Goal: Task Accomplishment & Management: Manage account settings

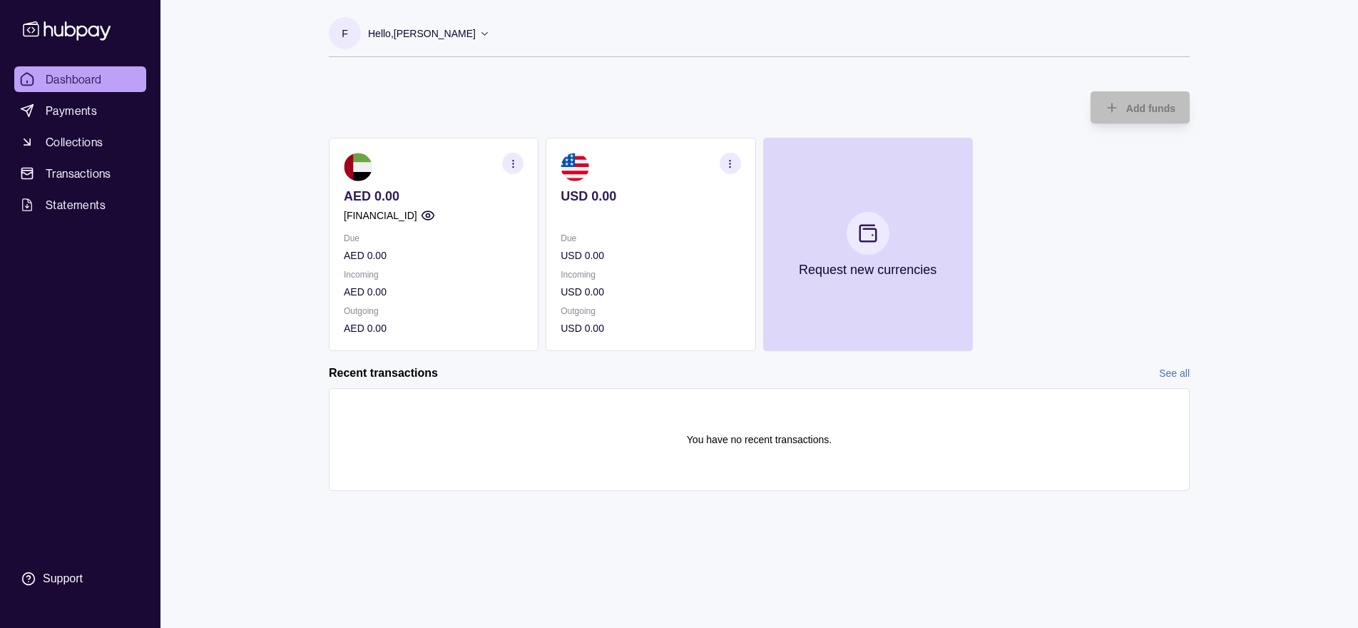
click at [374, 224] on section "AED 0.00 [FINANCIAL_ID] Due AED 0.00 Incoming AED 0.00 Outgoing AED 0.00" at bounding box center [434, 244] width 210 height 213
click at [435, 214] on icon "button" at bounding box center [428, 215] width 14 height 14
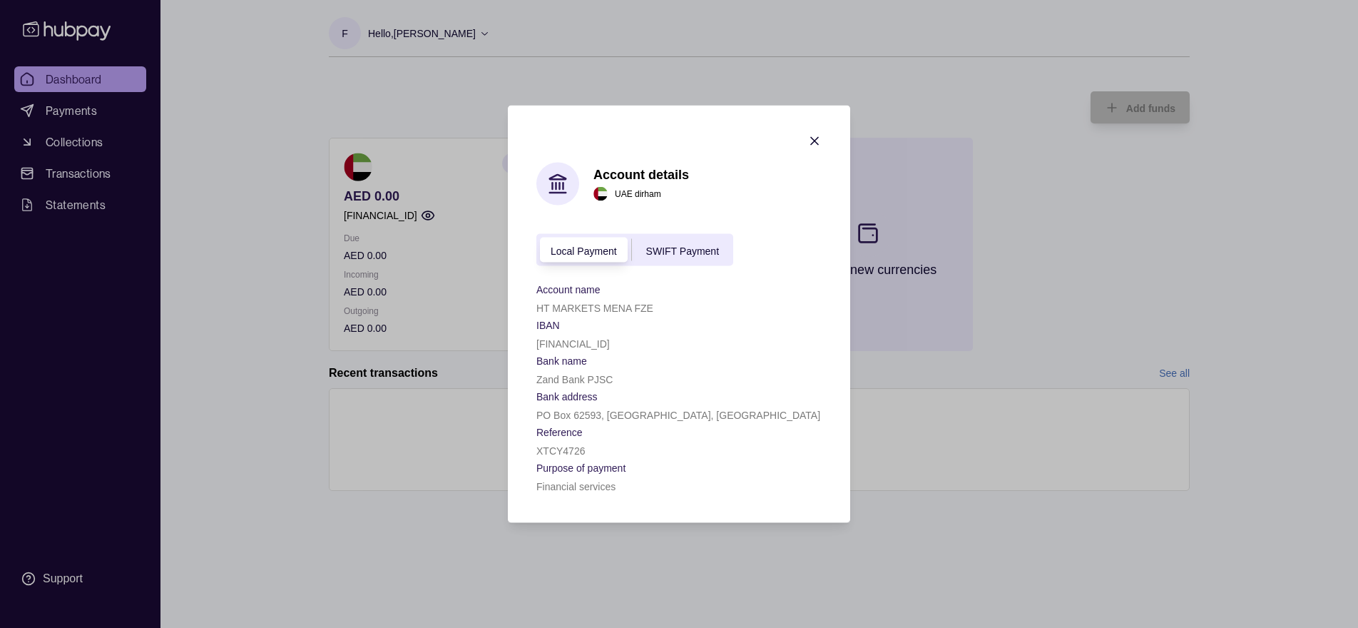
drag, startPoint x: 815, startPoint y: 138, endPoint x: 808, endPoint y: 158, distance: 21.2
click at [816, 138] on icon "button" at bounding box center [814, 141] width 14 height 14
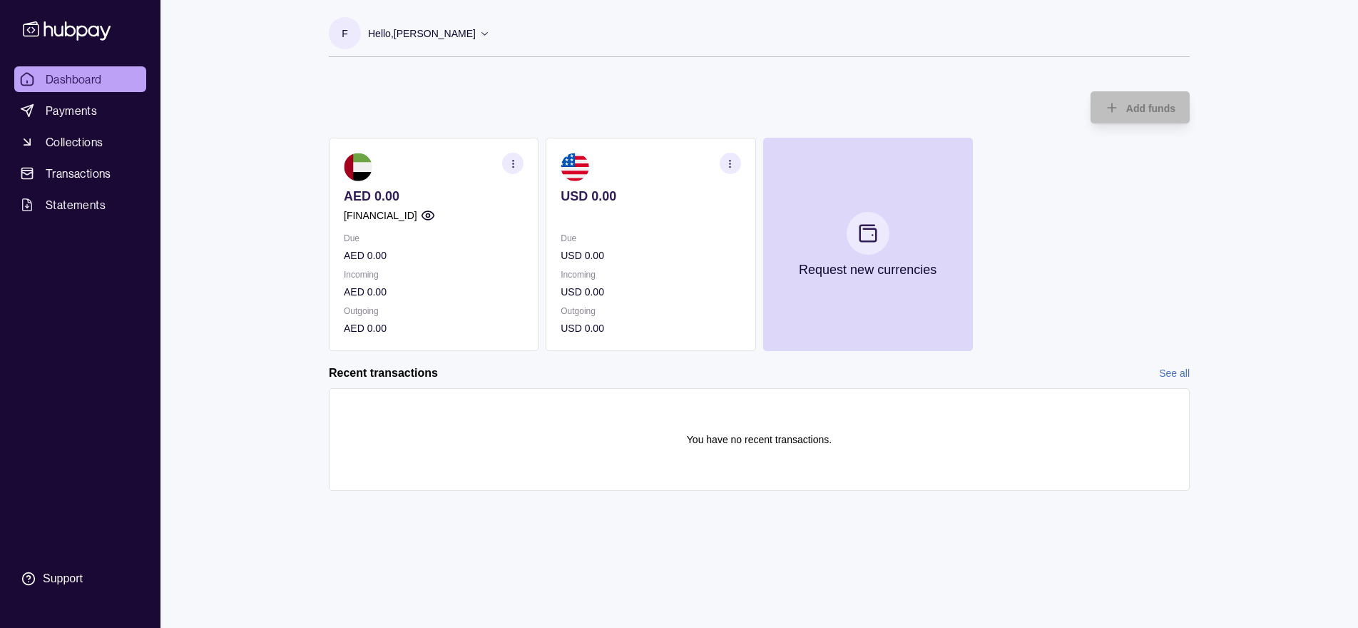
click at [728, 160] on icon "button" at bounding box center [730, 163] width 11 height 11
click at [620, 201] on link "View account details" at bounding box center [631, 199] width 91 height 16
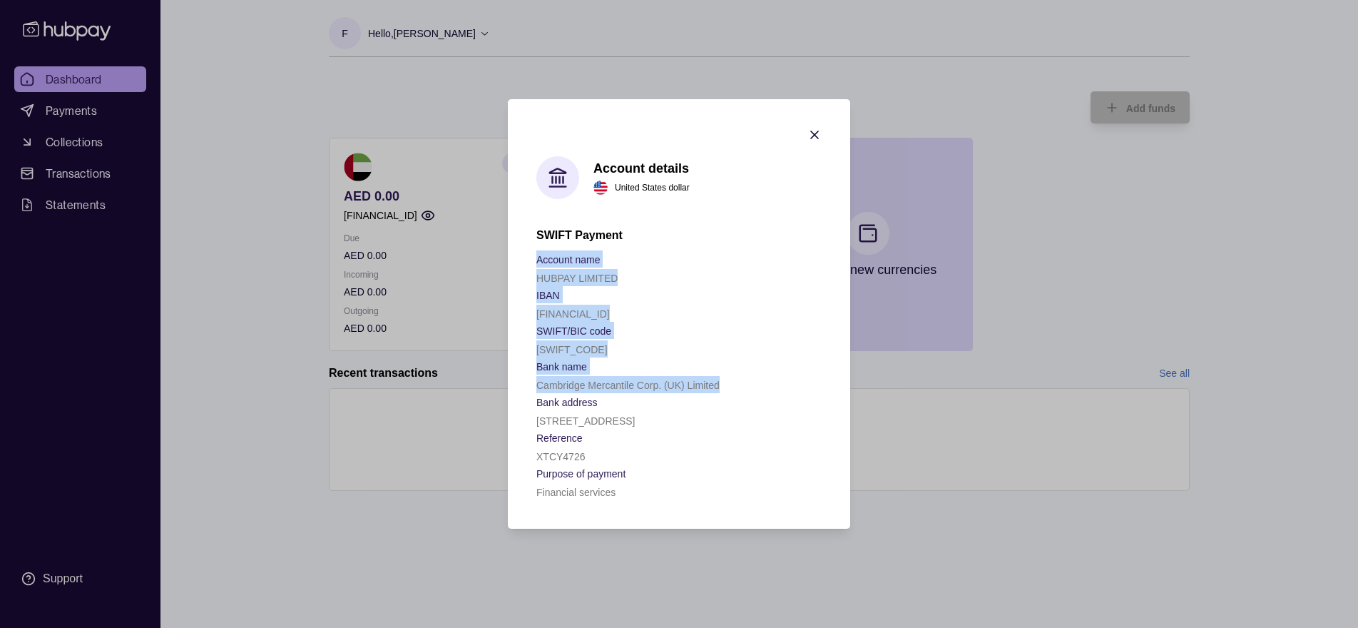
drag, startPoint x: 723, startPoint y: 360, endPoint x: 549, endPoint y: 258, distance: 201.7
click at [530, 241] on section "Account details United States dollar SWIFT Payment Account name HUBPAY LIMITED …" at bounding box center [679, 313] width 342 height 429
click at [563, 286] on section "IBAN" at bounding box center [678, 294] width 285 height 17
drag, startPoint x: 536, startPoint y: 237, endPoint x: 624, endPoint y: 287, distance: 101.3
click at [624, 287] on div "Account name HUBPAY LIMITED IBAN [FINANCIAL_ID] SWIFT/BIC code [SWIFT_CODE] Ban…" at bounding box center [678, 375] width 285 height 250
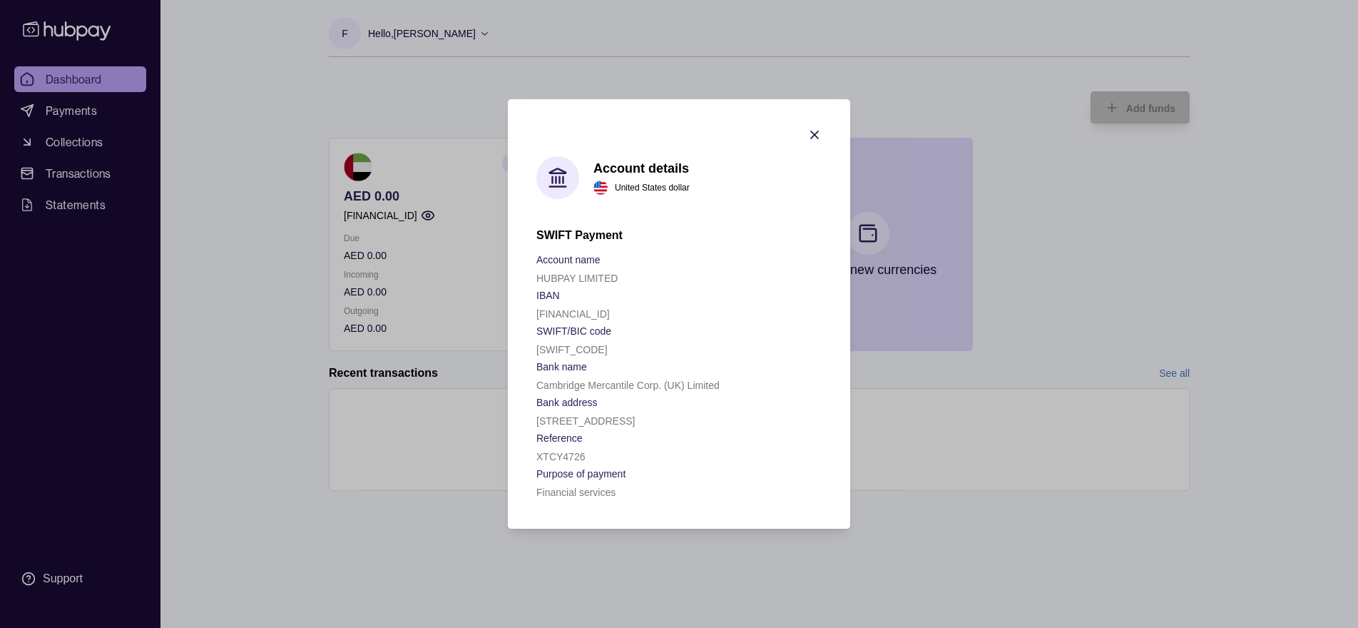
click at [614, 357] on section "Bank name" at bounding box center [678, 365] width 285 height 17
drag, startPoint x: 535, startPoint y: 248, endPoint x: 658, endPoint y: 270, distance: 124.7
click at [655, 270] on section "Account details United States dollar SWIFT Payment Account name HUBPAY LIMITED …" at bounding box center [679, 313] width 342 height 429
drag, startPoint x: 735, startPoint y: 356, endPoint x: 521, endPoint y: 367, distance: 214.3
click at [530, 365] on section "Account details United States dollar SWIFT Payment Account name HUBPAY LIMITED …" at bounding box center [679, 313] width 342 height 429
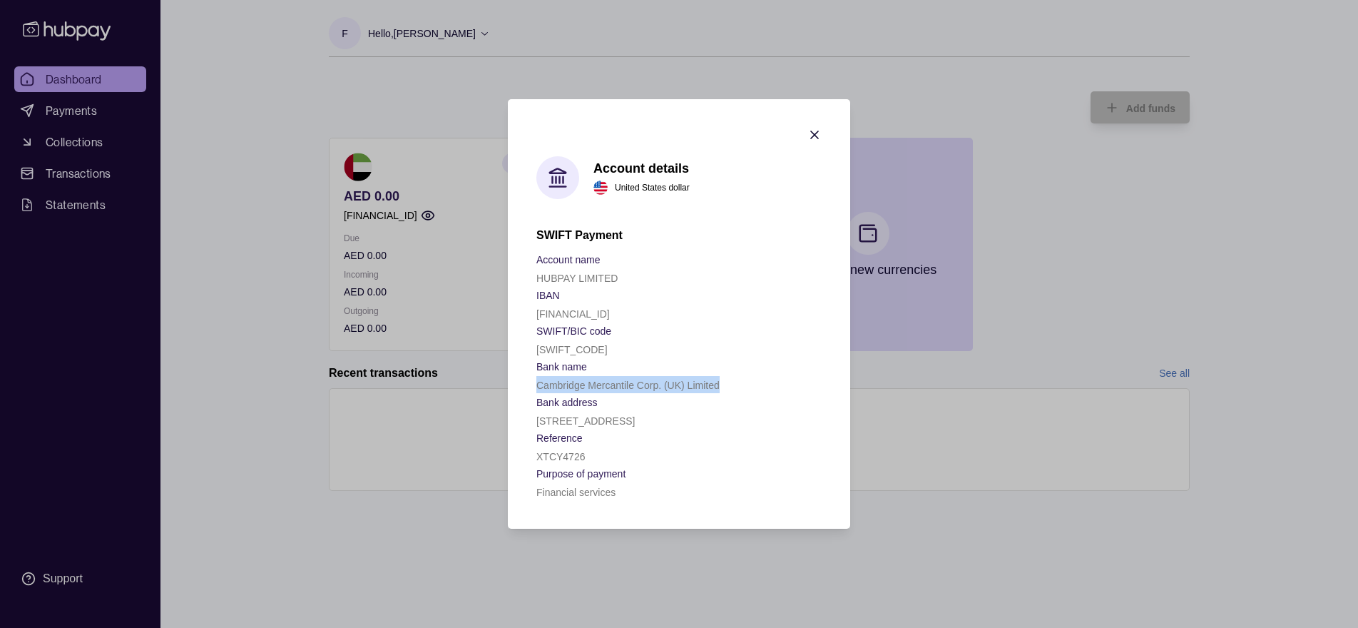
copy p "Cambridge Mercantile Corp. (UK) Limited"
click at [815, 128] on icon "button" at bounding box center [814, 135] width 14 height 14
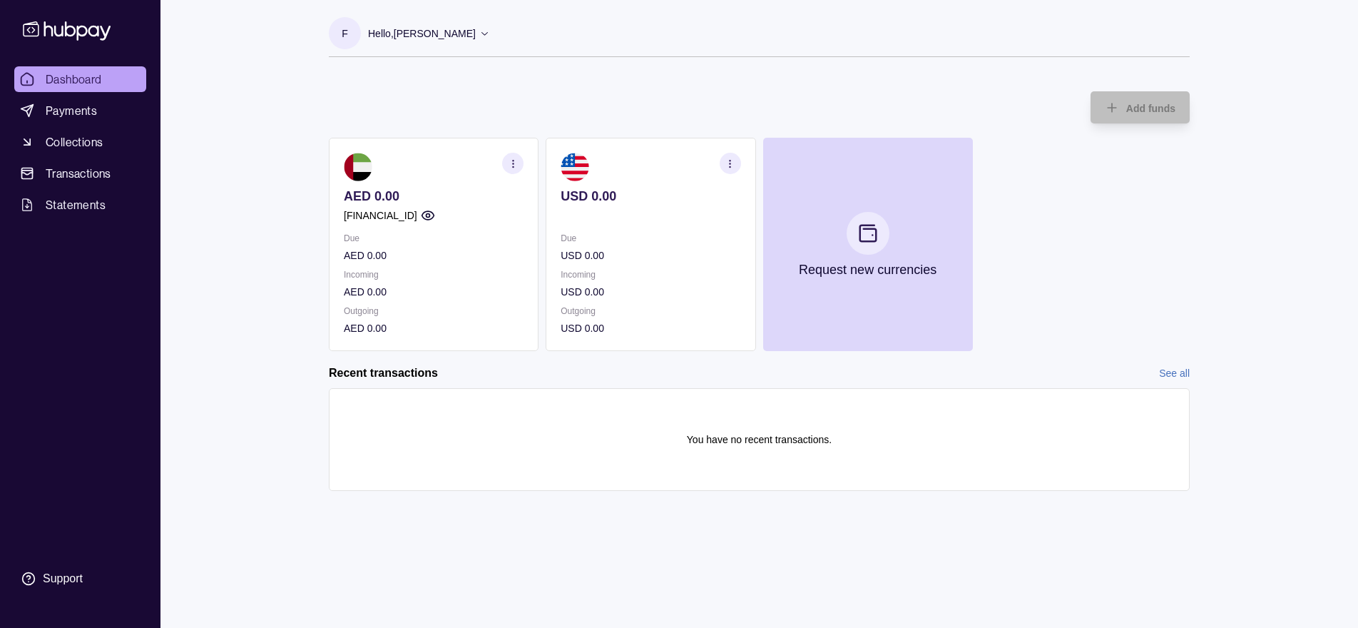
click at [584, 159] on section "USD 0.00 Due USD 0.00 Incoming USD 0.00 Outgoing USD 0.00" at bounding box center [651, 244] width 210 height 213
click at [559, 188] on section "USD 0.00 Due USD 0.00 Incoming USD 0.00 Outgoing USD 0.00" at bounding box center [651, 244] width 210 height 213
click at [733, 162] on icon "button" at bounding box center [730, 163] width 11 height 11
click at [641, 198] on link "View account details" at bounding box center [631, 199] width 91 height 16
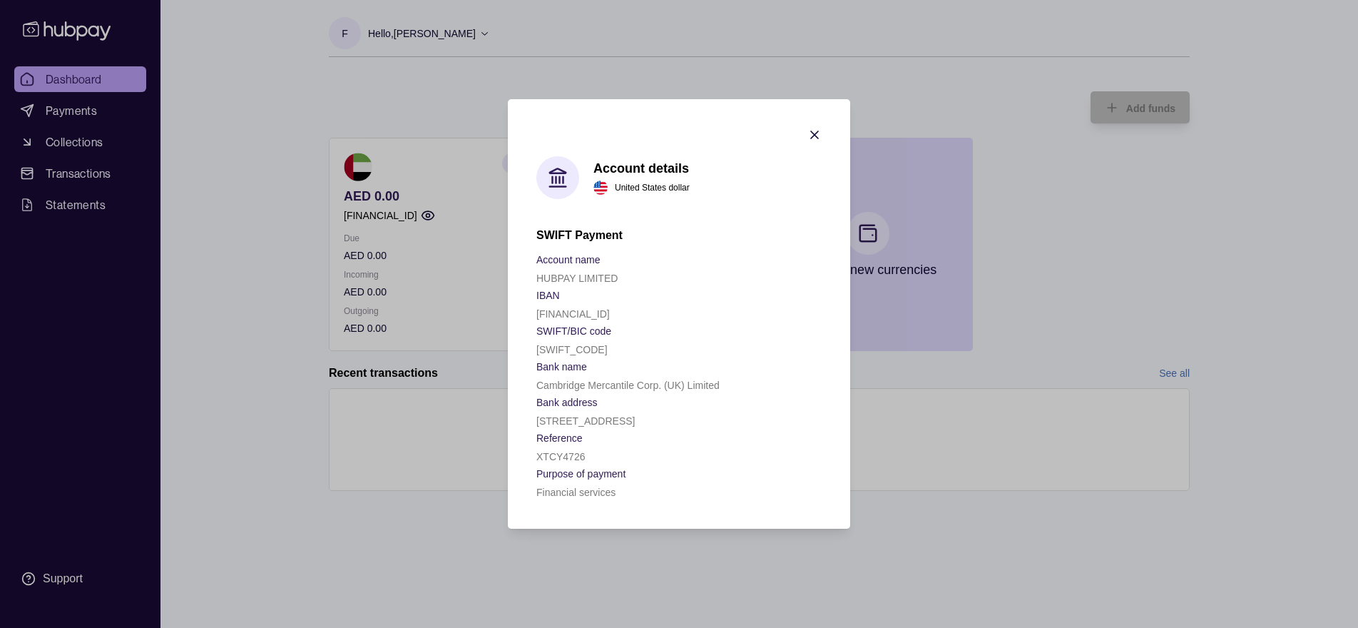
drag, startPoint x: 622, startPoint y: 358, endPoint x: 613, endPoint y: 360, distance: 8.7
click at [622, 379] on p "Cambridge Mercantile Corp. (UK) Limited" at bounding box center [627, 384] width 183 height 11
drag, startPoint x: 544, startPoint y: 355, endPoint x: 708, endPoint y: 367, distance: 164.5
click at [708, 367] on div "Account name HUBPAY LIMITED IBAN [FINANCIAL_ID] SWIFT/BIC code [SWIFT_CODE] Ban…" at bounding box center [678, 375] width 285 height 250
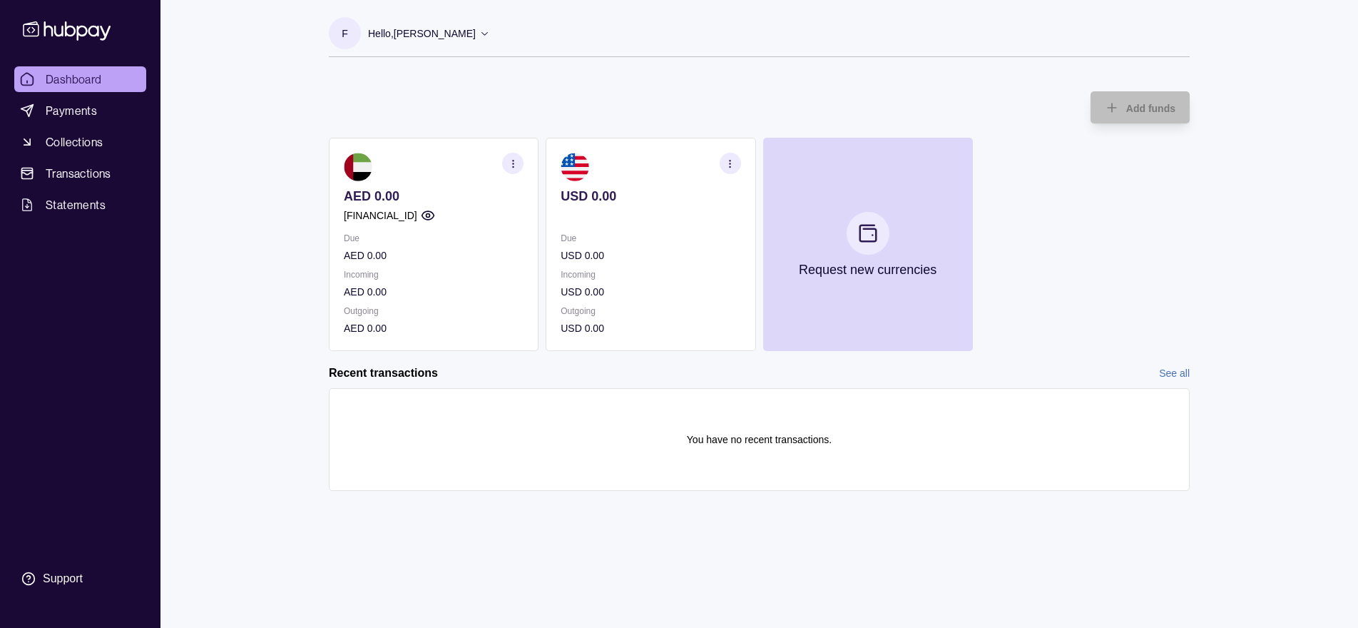
click at [729, 162] on icon "button" at bounding box center [730, 163] width 11 height 11
click at [671, 195] on link "View account details" at bounding box center [631, 199] width 91 height 16
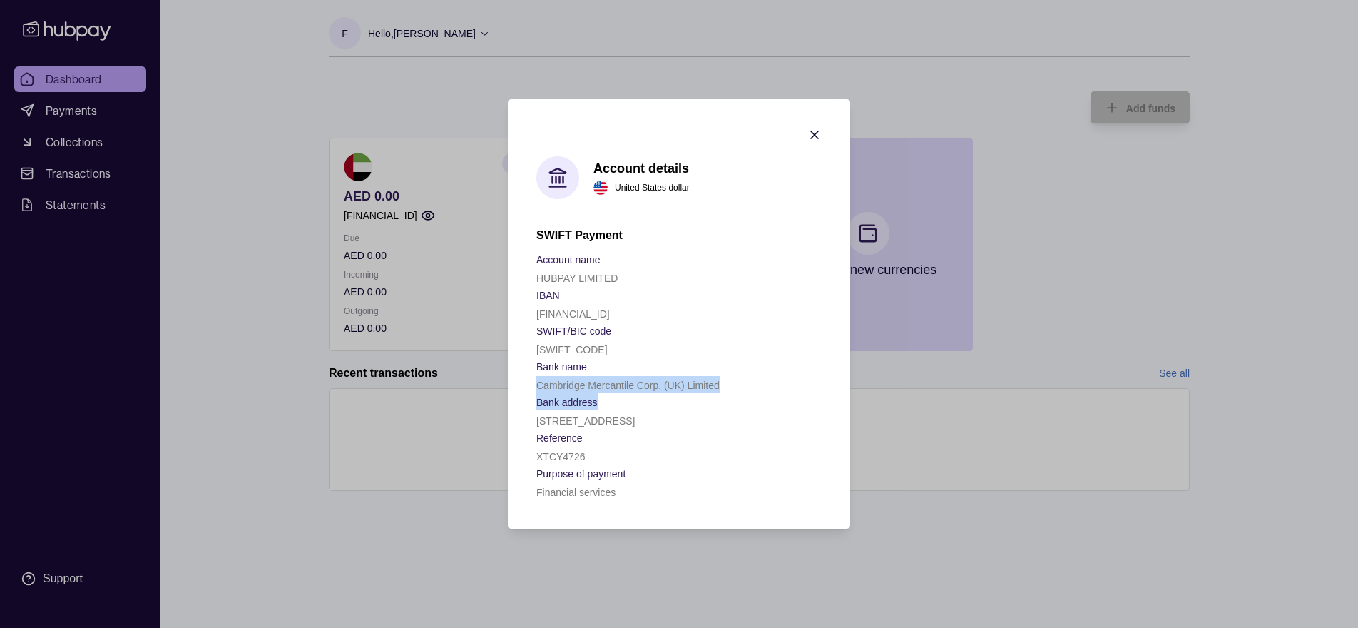
drag, startPoint x: 536, startPoint y: 363, endPoint x: 738, endPoint y: 387, distance: 203.3
click at [738, 387] on div "Account name HUBPAY LIMITED IBAN [FINANCIAL_ID] SWIFT/BIC code [SWIFT_CODE] Ban…" at bounding box center [678, 375] width 285 height 250
drag, startPoint x: 695, startPoint y: 368, endPoint x: 580, endPoint y: 360, distance: 115.8
click at [694, 393] on section "Bank address" at bounding box center [678, 401] width 285 height 17
drag, startPoint x: 550, startPoint y: 355, endPoint x: 744, endPoint y: 362, distance: 194.2
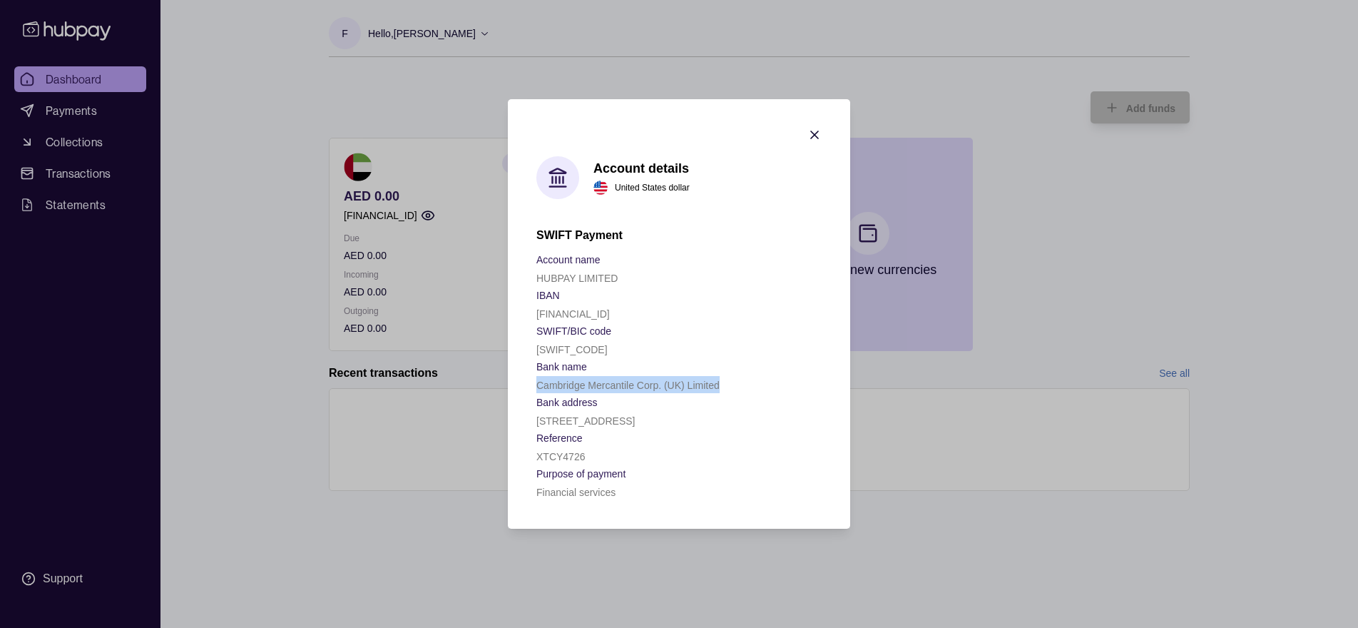
click at [745, 376] on div "Cambridge Mercantile Corp. (UK) Limited" at bounding box center [678, 384] width 285 height 17
copy p "Cambridge Mercantile Corp. (UK) Limited"
drag, startPoint x: 622, startPoint y: 521, endPoint x: 539, endPoint y: 478, distance: 93.8
click at [538, 476] on div "Account name HUBPAY LIMITED IBAN [FINANCIAL_ID] SWIFT/BIC code [SWIFT_CODE] Ban…" at bounding box center [678, 375] width 285 height 250
click at [539, 462] on p "XTCY4726" at bounding box center [560, 456] width 49 height 11
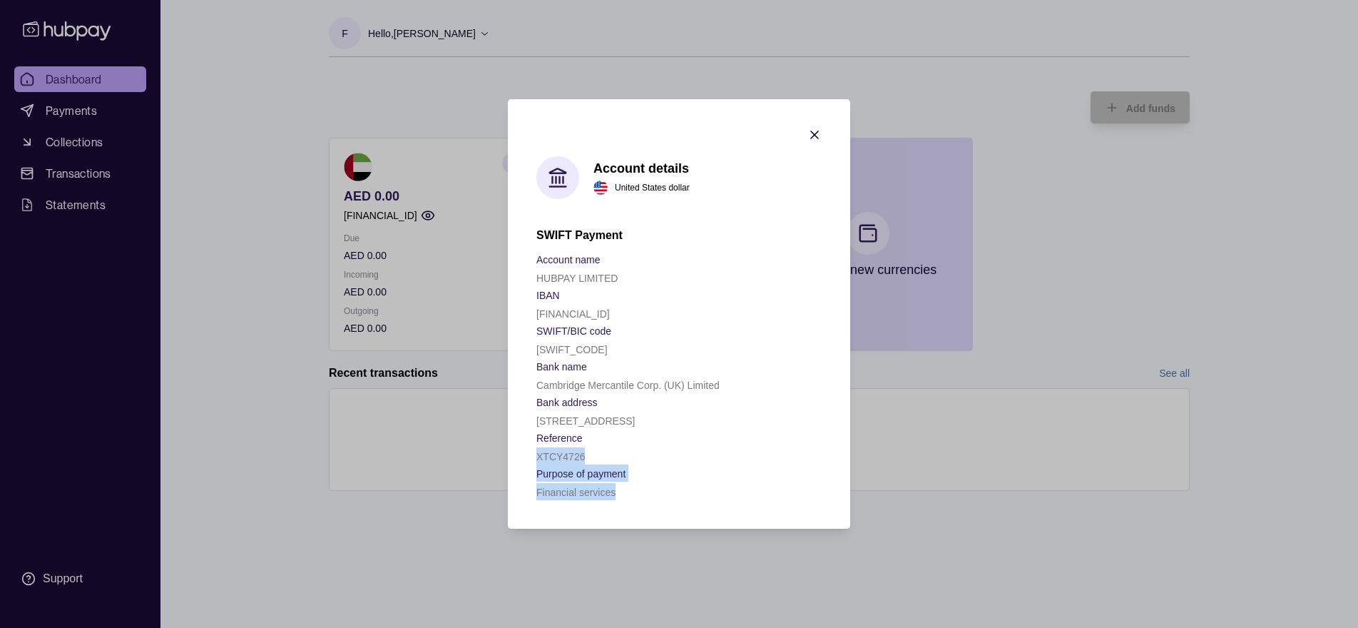
drag, startPoint x: 535, startPoint y: 480, endPoint x: 622, endPoint y: 479, distance: 87.0
click at [626, 523] on section "Account details United States dollar SWIFT Payment Account name HUBPAY LIMITED …" at bounding box center [679, 313] width 342 height 429
click at [625, 464] on div "XTCY4726" at bounding box center [678, 455] width 285 height 17
drag, startPoint x: 808, startPoint y: 98, endPoint x: 813, endPoint y: 109, distance: 12.5
click at [810, 99] on section "Account details United States dollar SWIFT Payment Account name HUBPAY LIMITED …" at bounding box center [679, 313] width 342 height 429
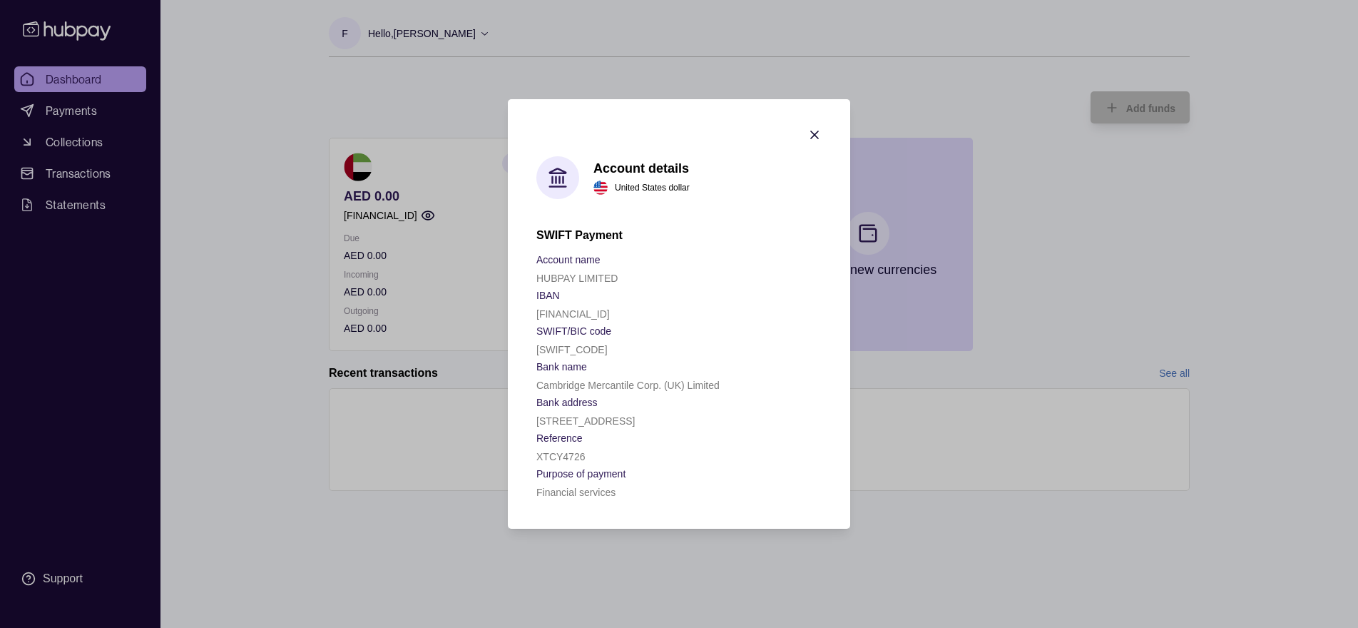
drag, startPoint x: 813, startPoint y: 109, endPoint x: 787, endPoint y: 131, distance: 34.4
click at [813, 128] on icon "button" at bounding box center [814, 135] width 14 height 14
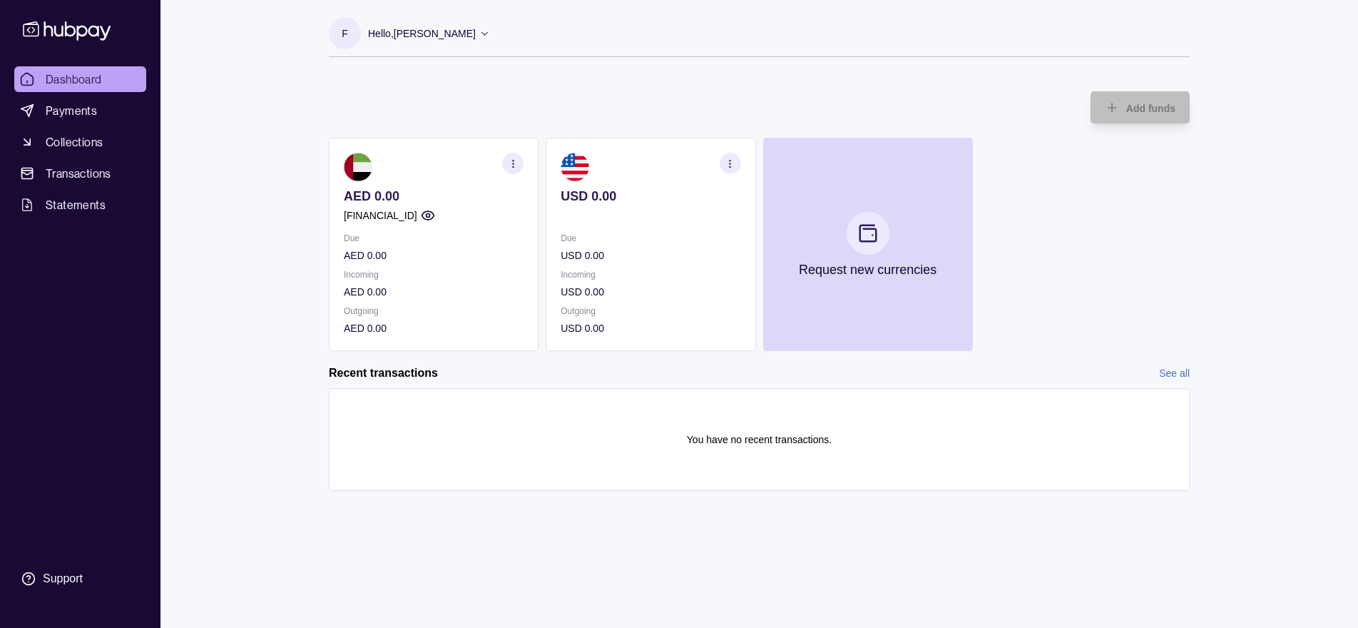
click at [745, 160] on section "USD 0.00 Due USD 0.00 Incoming USD 0.00 Outgoing USD 0.00" at bounding box center [651, 244] width 210 height 213
click at [728, 161] on section "button" at bounding box center [730, 163] width 21 height 21
click at [660, 236] on link "Download account details" at bounding box center [643, 235] width 114 height 16
click at [174, 300] on div "Dashboard Payments Collections Transactions Statements Support F Hello, [PERSON…" at bounding box center [679, 314] width 1358 height 628
click at [735, 159] on section "button" at bounding box center [730, 163] width 21 height 21
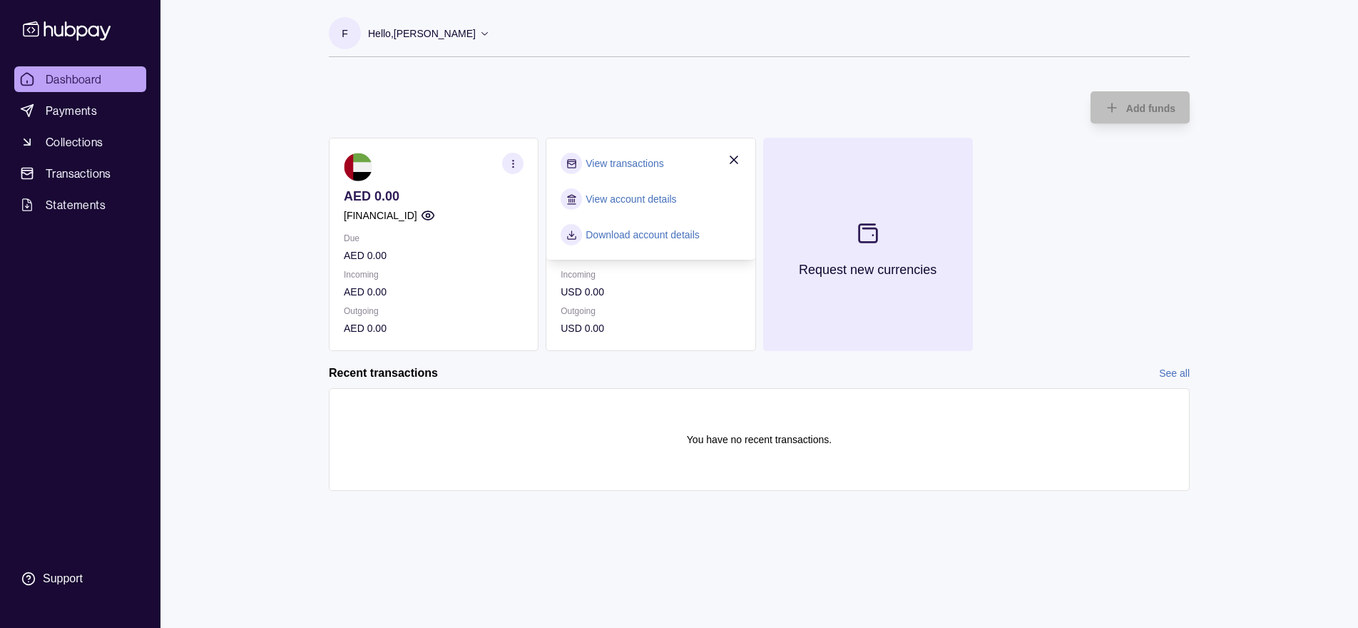
click at [881, 272] on p "Request new currencies" at bounding box center [868, 270] width 138 height 16
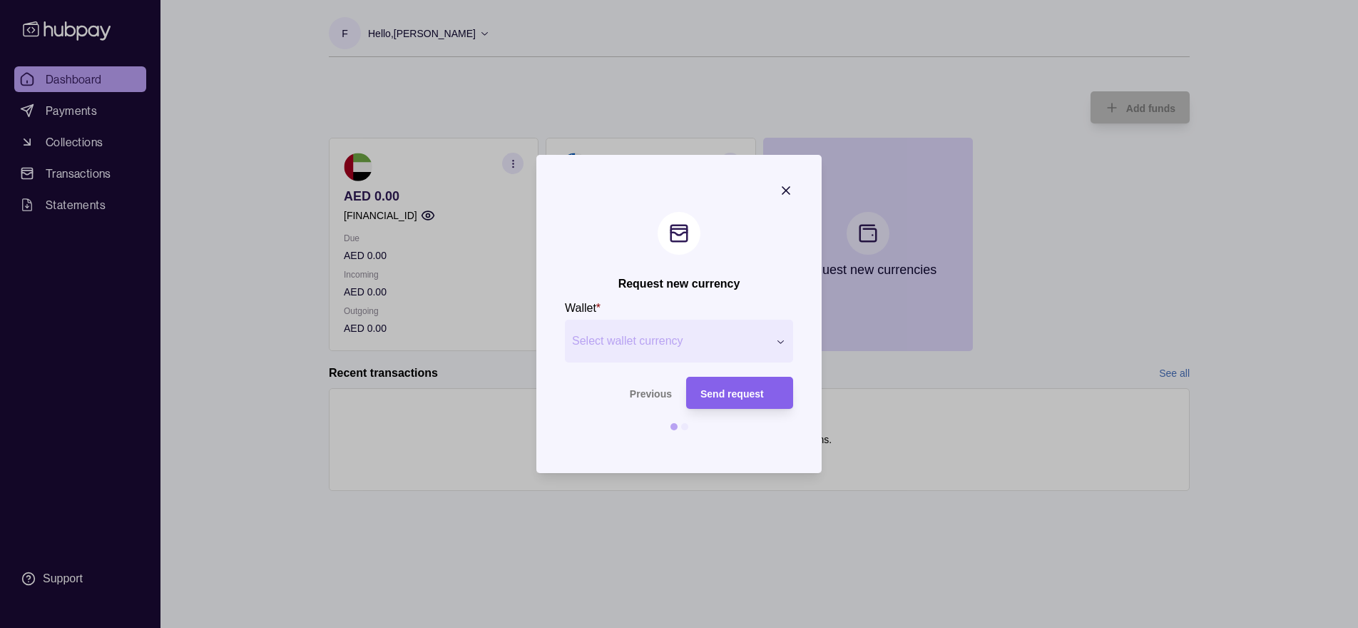
click at [633, 627] on div "Request new currency Wallet * Select wallet currency *** *** *** *** *** *** **…" at bounding box center [679, 628] width 1358 height 0
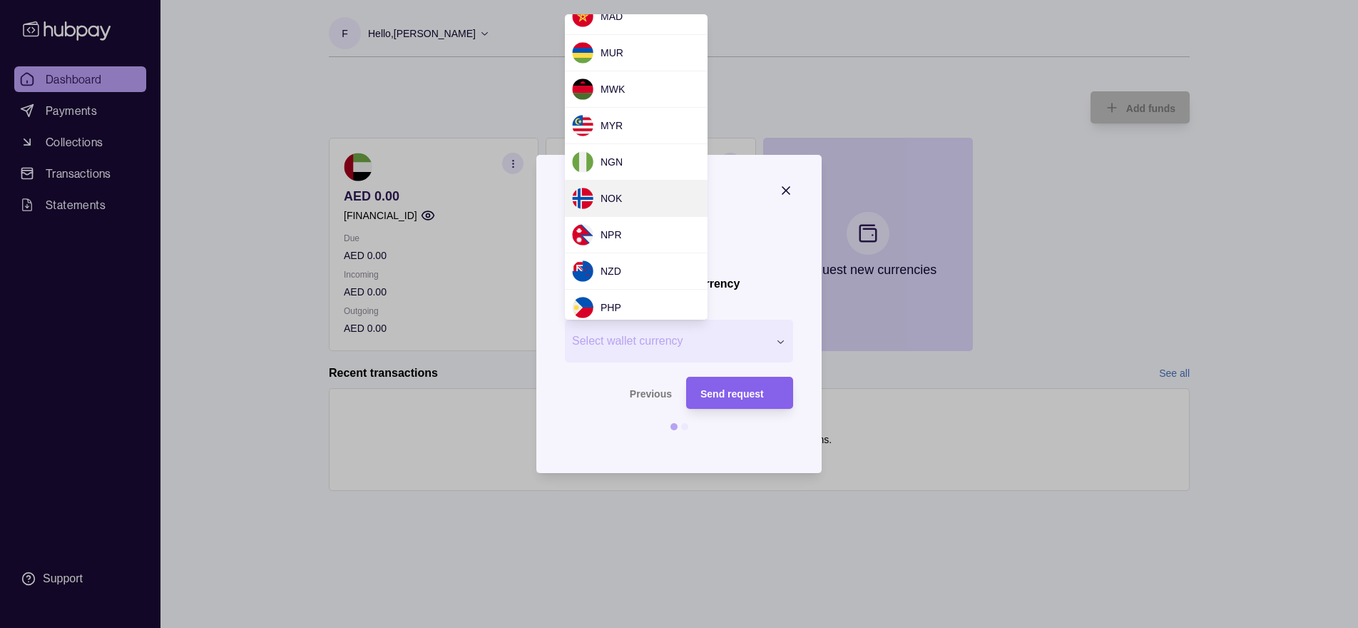
scroll to position [768, 0]
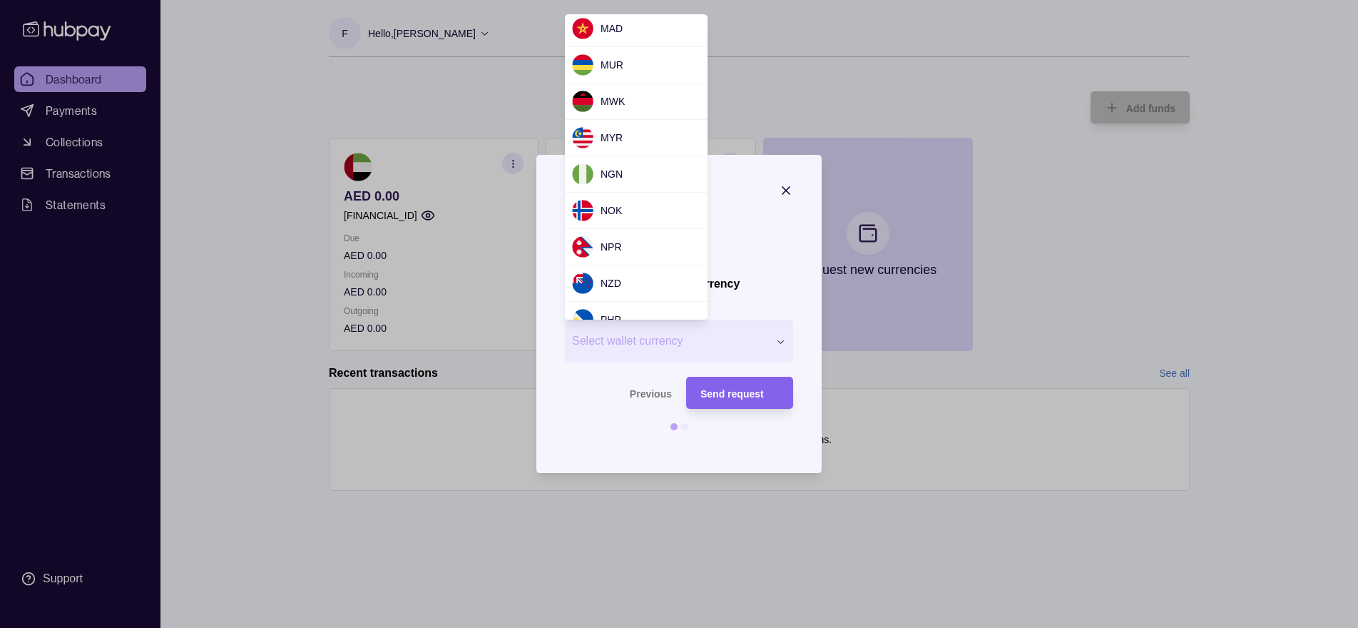
click at [791, 627] on div "Request new currency Wallet * Select wallet currency *** *** *** *** *** *** **…" at bounding box center [679, 628] width 1358 height 0
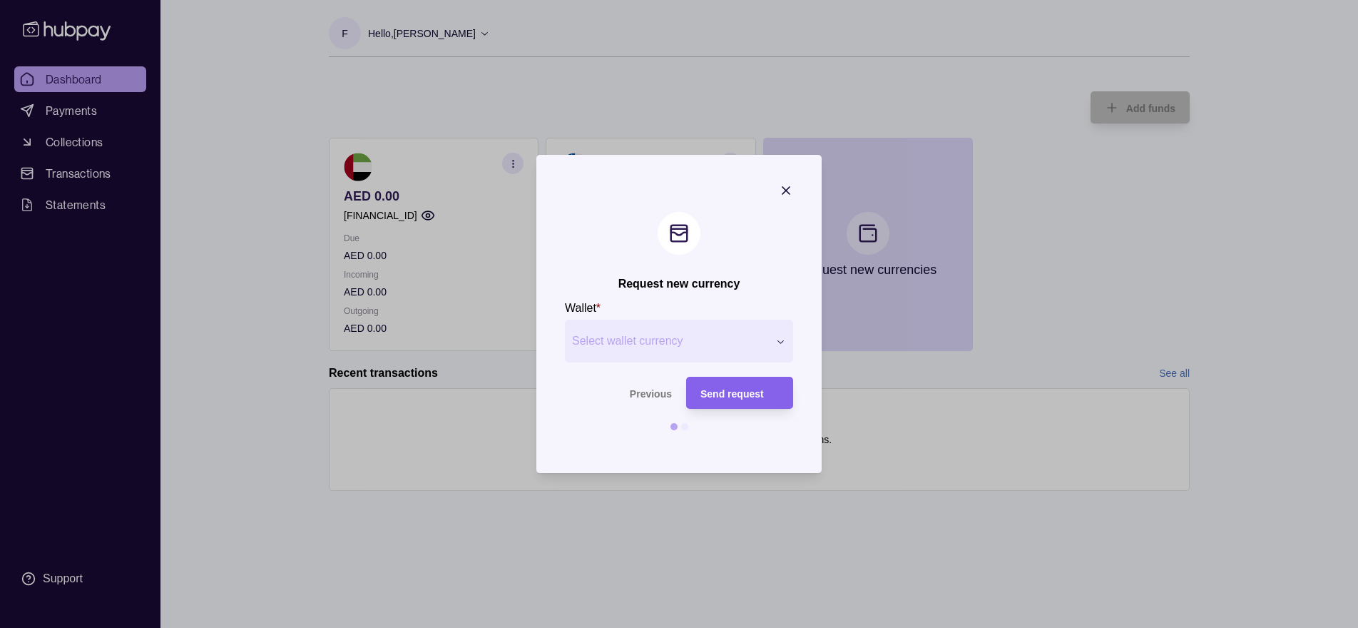
click at [787, 627] on div "Request new currency Wallet * Select wallet currency *** *** *** *** *** *** **…" at bounding box center [679, 628] width 1358 height 0
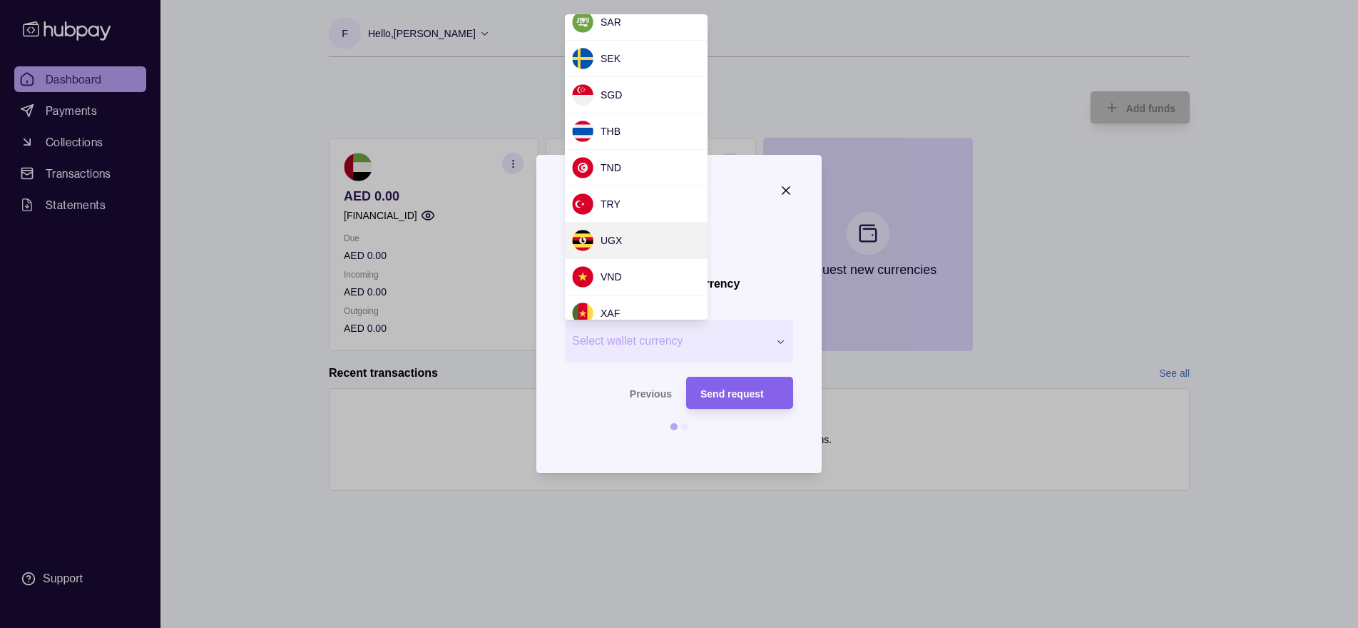
scroll to position [1295, 0]
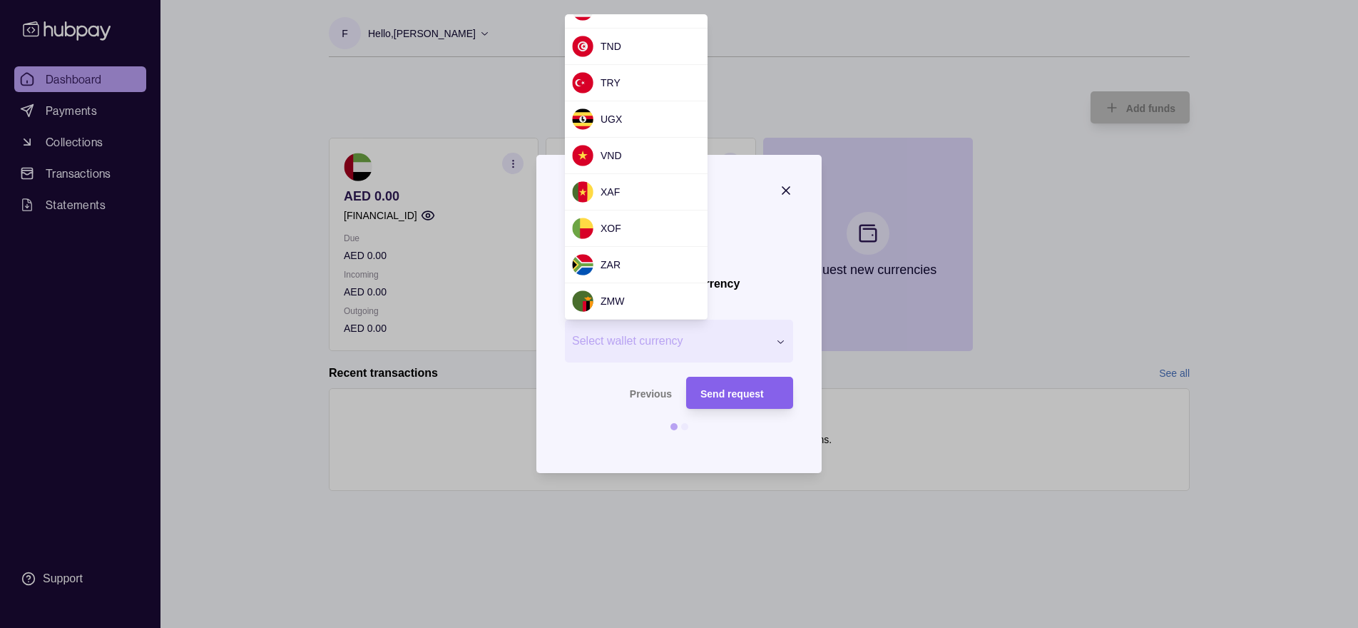
click at [796, 627] on div "Request new currency Wallet * Select wallet currency *** *** *** *** *** *** **…" at bounding box center [679, 628] width 1358 height 0
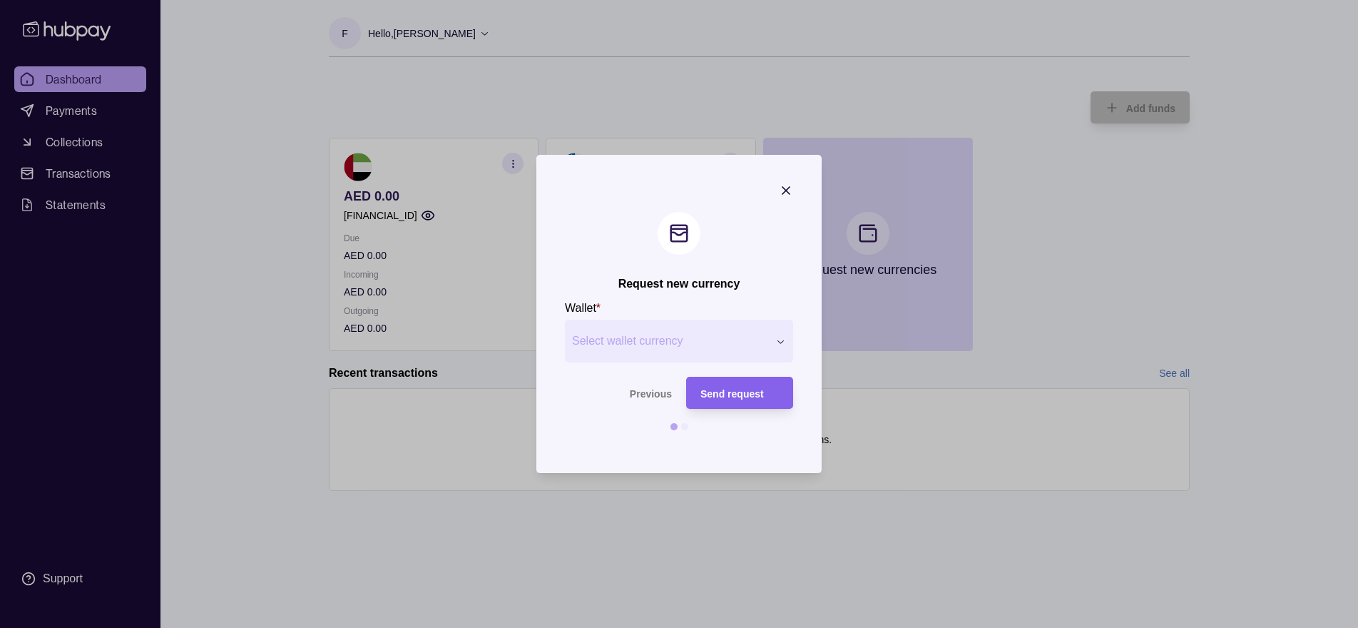
click at [788, 188] on icon "button" at bounding box center [786, 190] width 7 height 7
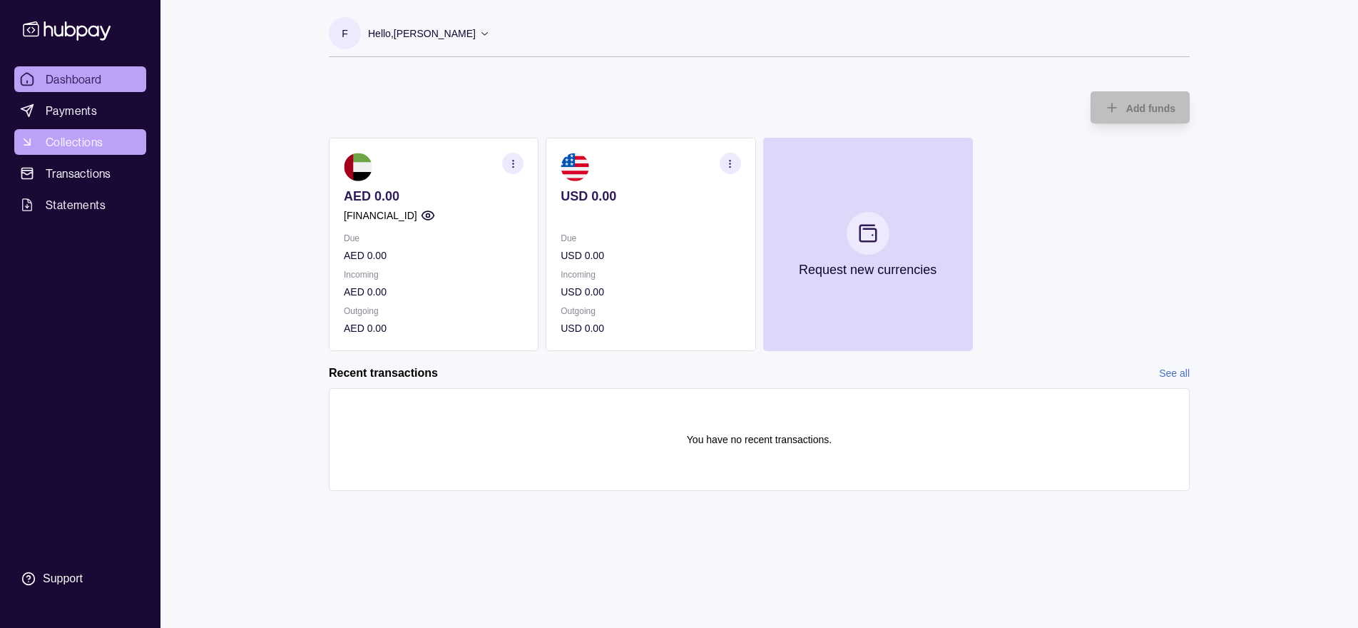
click at [88, 146] on span "Collections" at bounding box center [74, 141] width 57 height 17
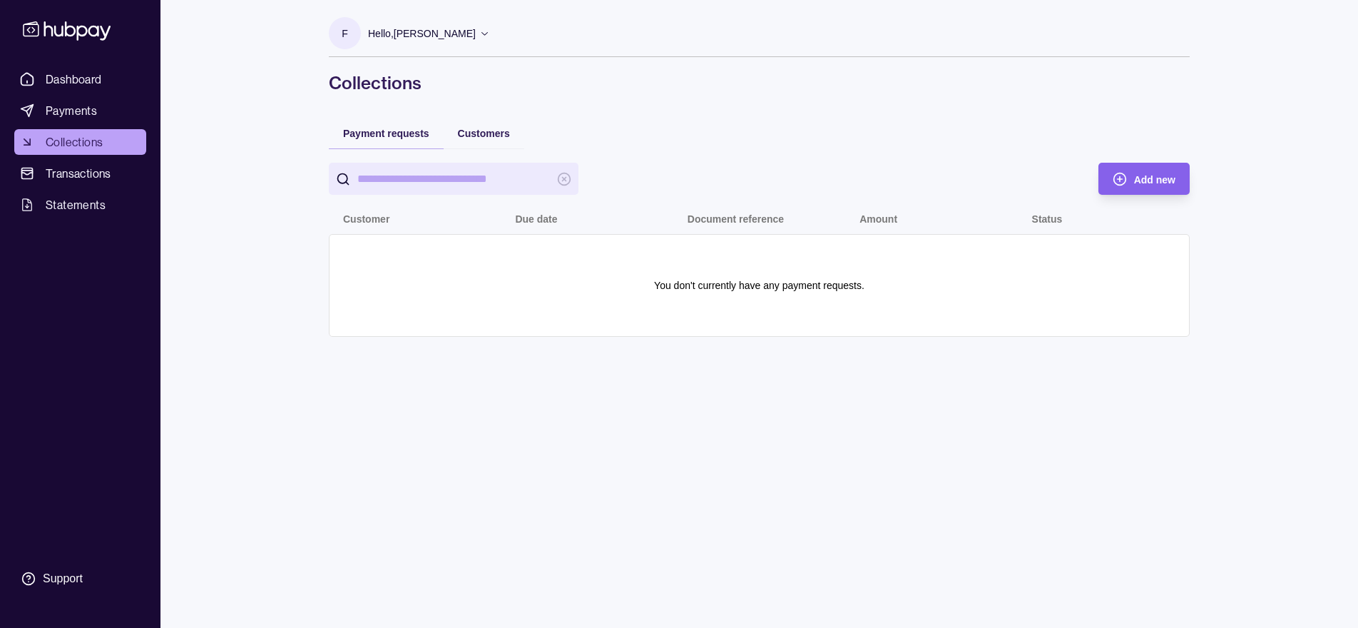
click at [1195, 168] on section "Payment requests Customers Add new Customer Due date Document reference Amount …" at bounding box center [759, 234] width 918 height 234
click at [1175, 180] on span "Add new" at bounding box center [1154, 179] width 41 height 11
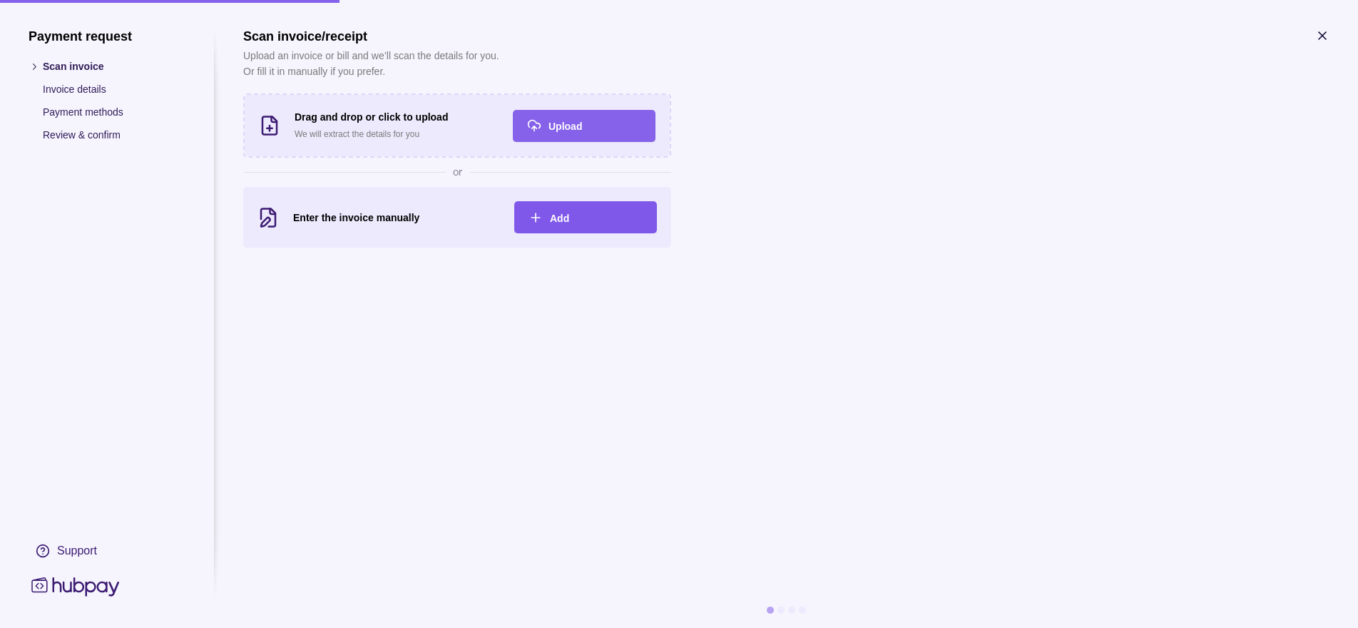
click at [551, 227] on div "Add" at bounding box center [575, 217] width 136 height 32
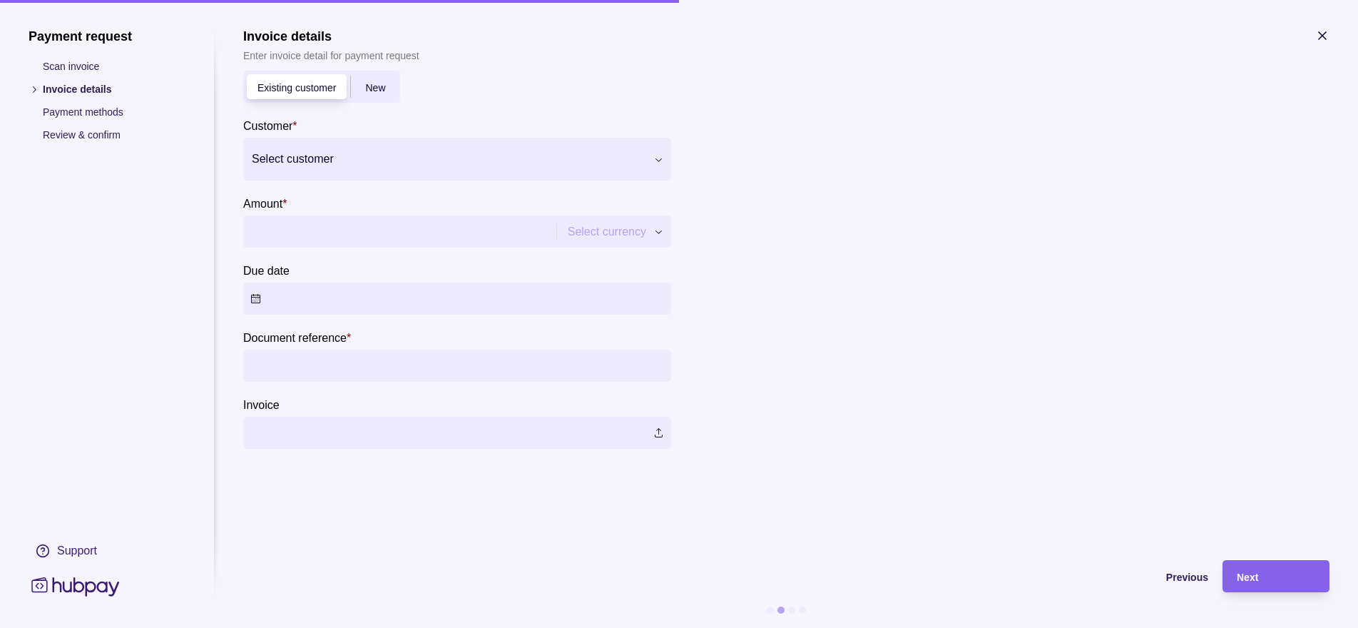
click at [285, 195] on div "Amount *" at bounding box center [265, 203] width 44 height 17
click at [285, 215] on input "Amount *" at bounding box center [397, 231] width 295 height 32
click at [315, 168] on div at bounding box center [448, 159] width 393 height 20
click at [307, 210] on div "Add new" at bounding box center [311, 201] width 78 height 17
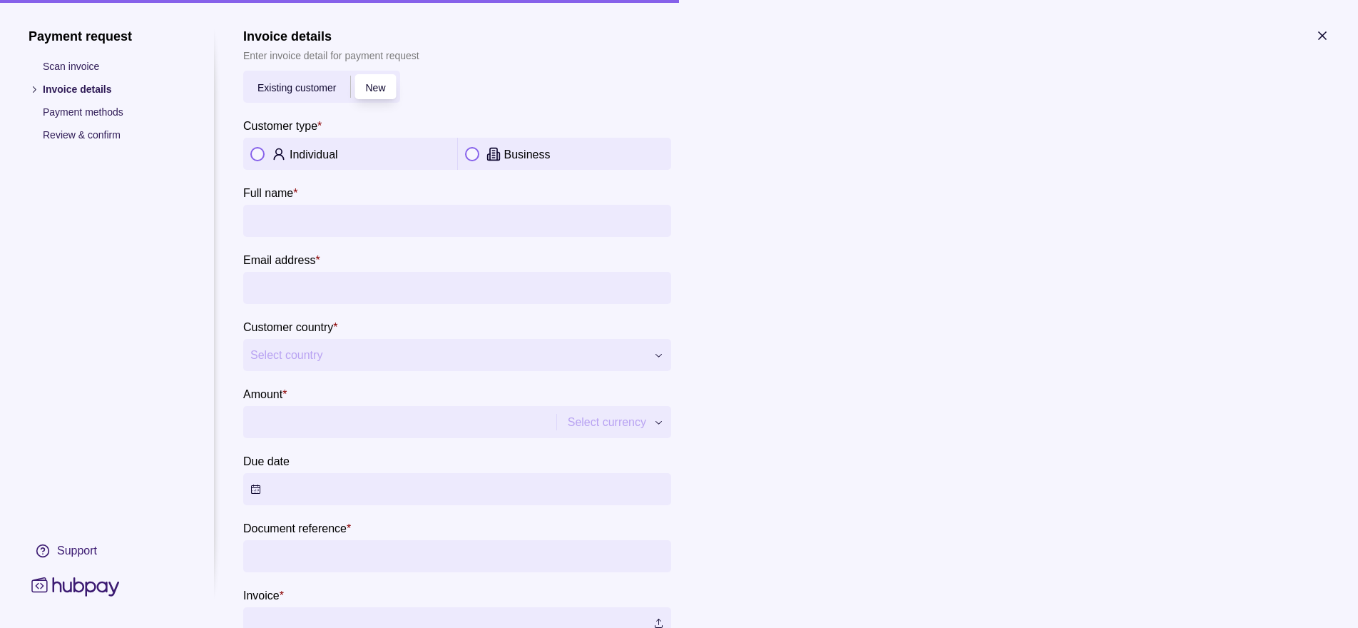
click at [333, 197] on section "Full name *" at bounding box center [457, 210] width 428 height 53
click at [315, 184] on section "Full name *" at bounding box center [457, 210] width 428 height 53
click at [466, 153] on button "button" at bounding box center [472, 154] width 14 height 14
drag, startPoint x: 300, startPoint y: 215, endPoint x: 302, endPoint y: 240, distance: 25.1
click at [299, 216] on input "Company name *" at bounding box center [457, 221] width 414 height 32
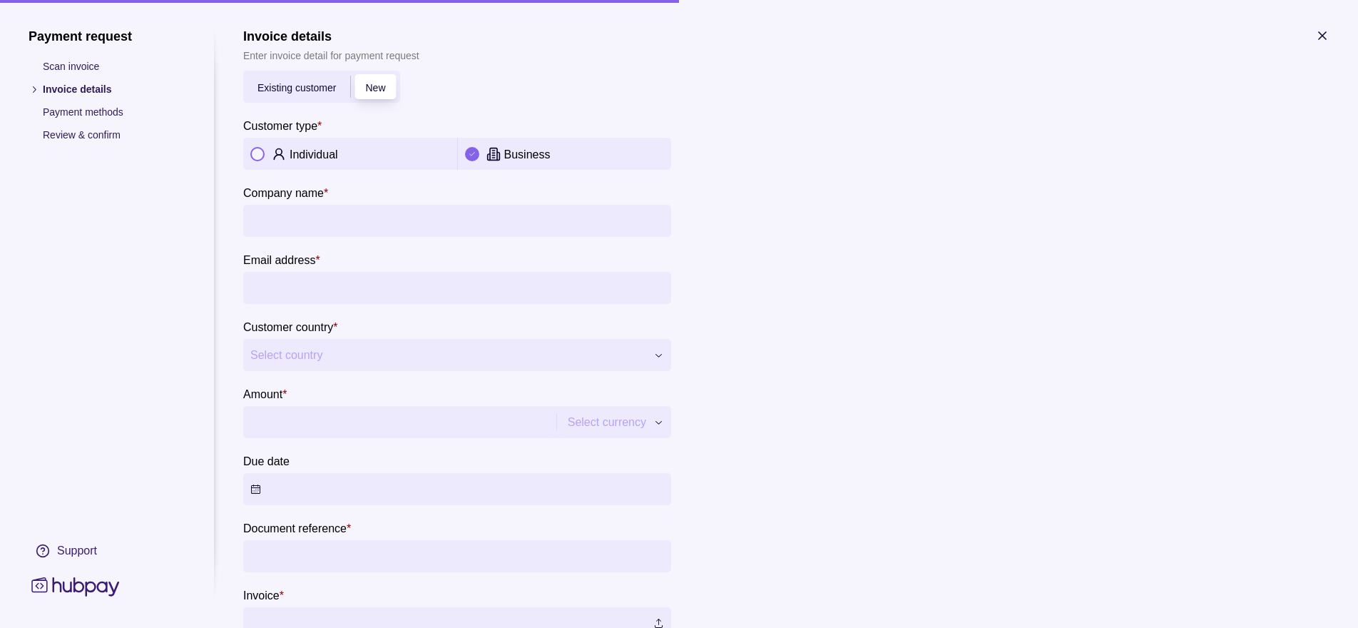
drag, startPoint x: 479, startPoint y: 574, endPoint x: 476, endPoint y: 564, distance: 10.4
click at [476, 566] on section "**********" at bounding box center [457, 355] width 428 height 569
click at [86, 112] on p "Payment methods" at bounding box center [114, 112] width 143 height 16
click at [49, 111] on p "Payment methods" at bounding box center [114, 112] width 143 height 16
drag, startPoint x: 113, startPoint y: 215, endPoint x: 84, endPoint y: 170, distance: 53.6
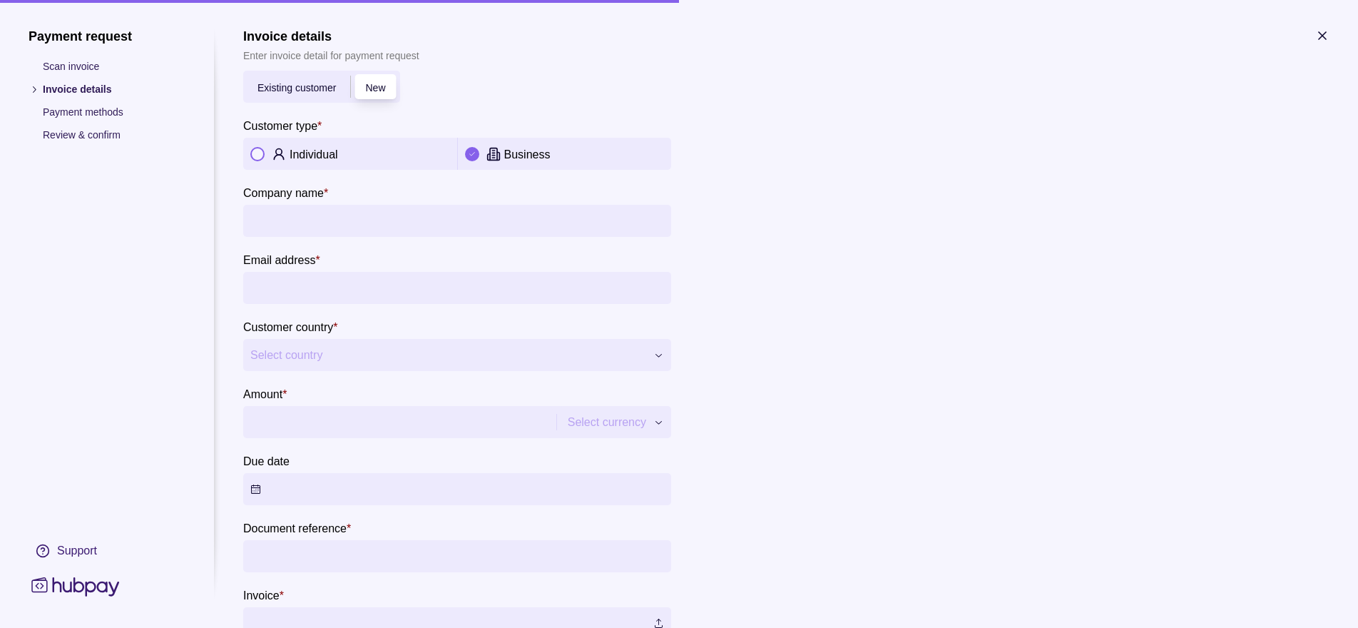
click at [111, 203] on div "Payment request Scan invoice Invoice details Payment methods Review & confirm S…" at bounding box center [107, 314] width 157 height 571
click at [73, 62] on p "Scan invoice" at bounding box center [114, 66] width 143 height 16
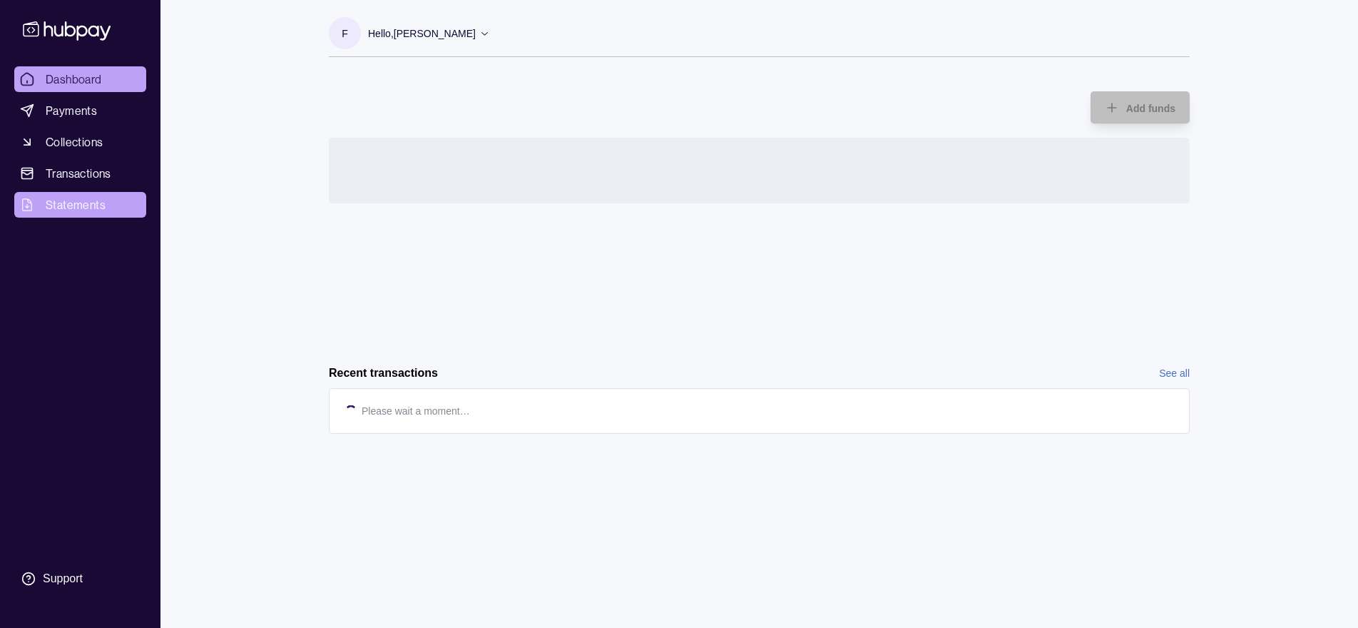
click at [85, 198] on span "Statements" at bounding box center [76, 204] width 60 height 17
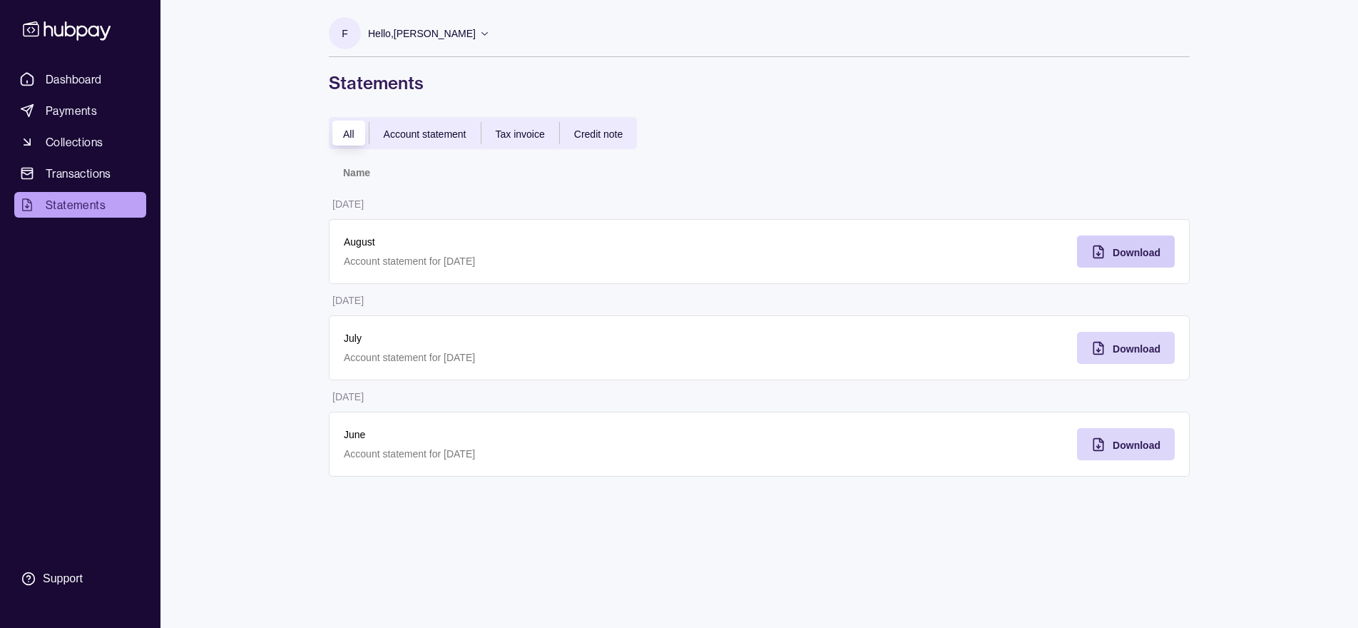
click at [1140, 252] on span "Download" at bounding box center [1137, 252] width 48 height 11
click at [77, 86] on span "Dashboard" at bounding box center [74, 79] width 56 height 17
